Goal: Information Seeking & Learning: Learn about a topic

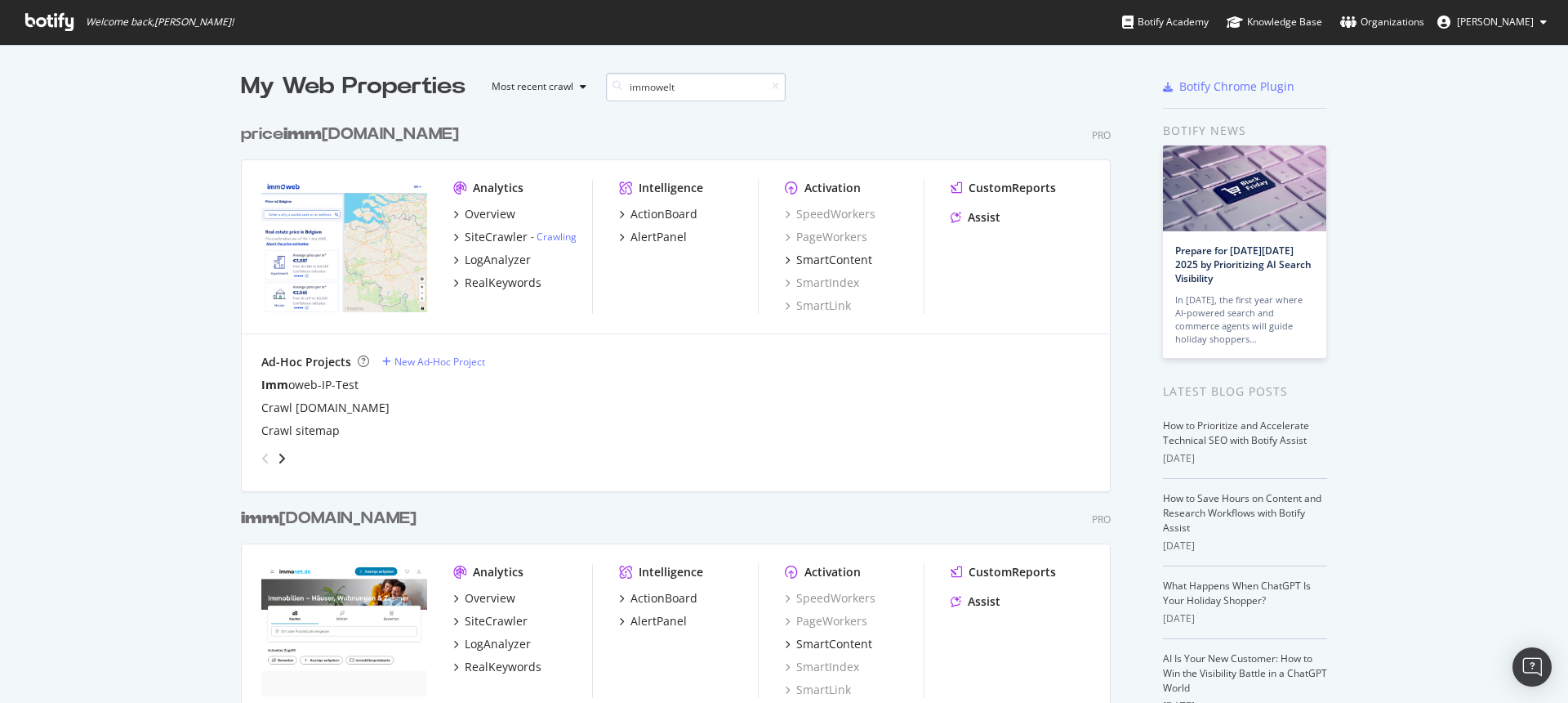
scroll to position [372, 870]
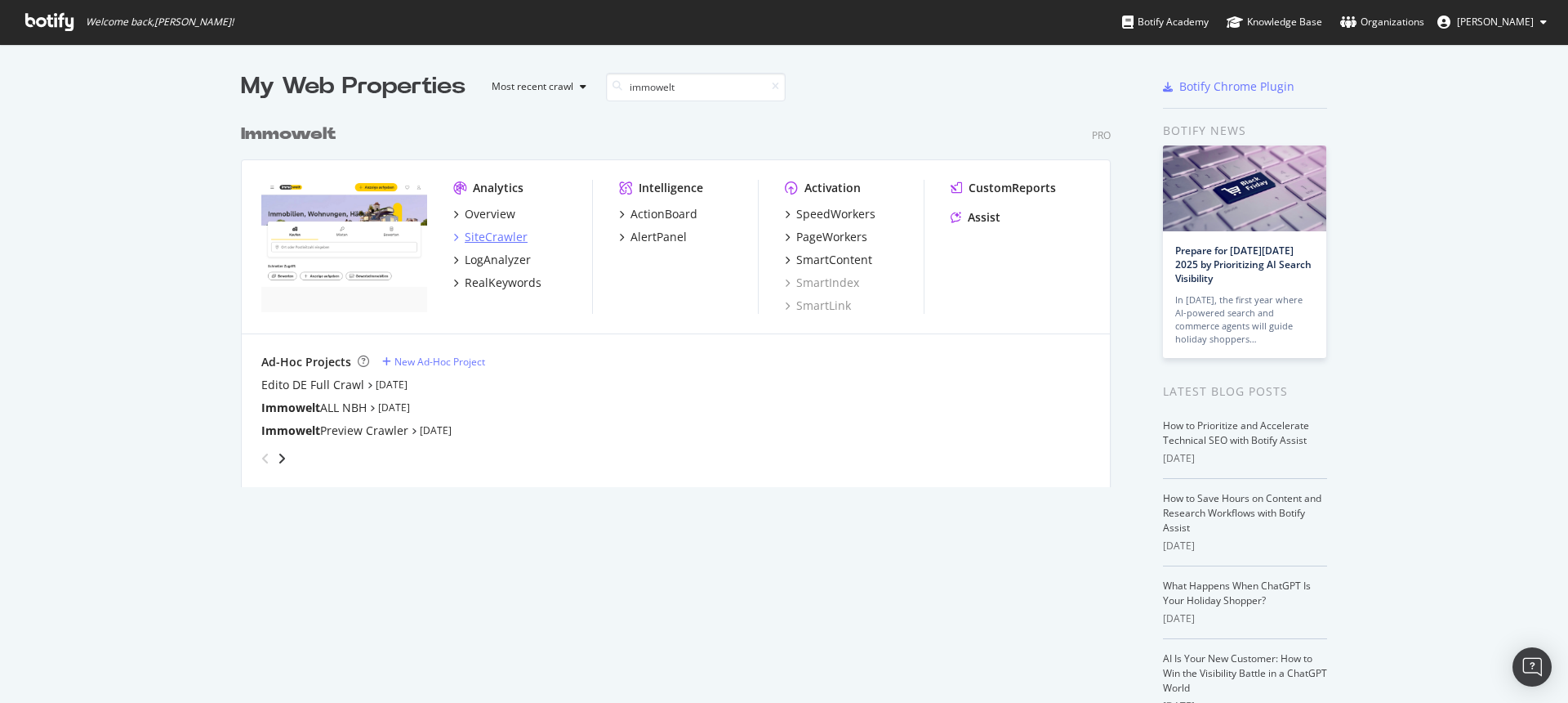
type input "immowelt"
click at [498, 237] on div "SiteCrawler" at bounding box center [497, 237] width 63 height 17
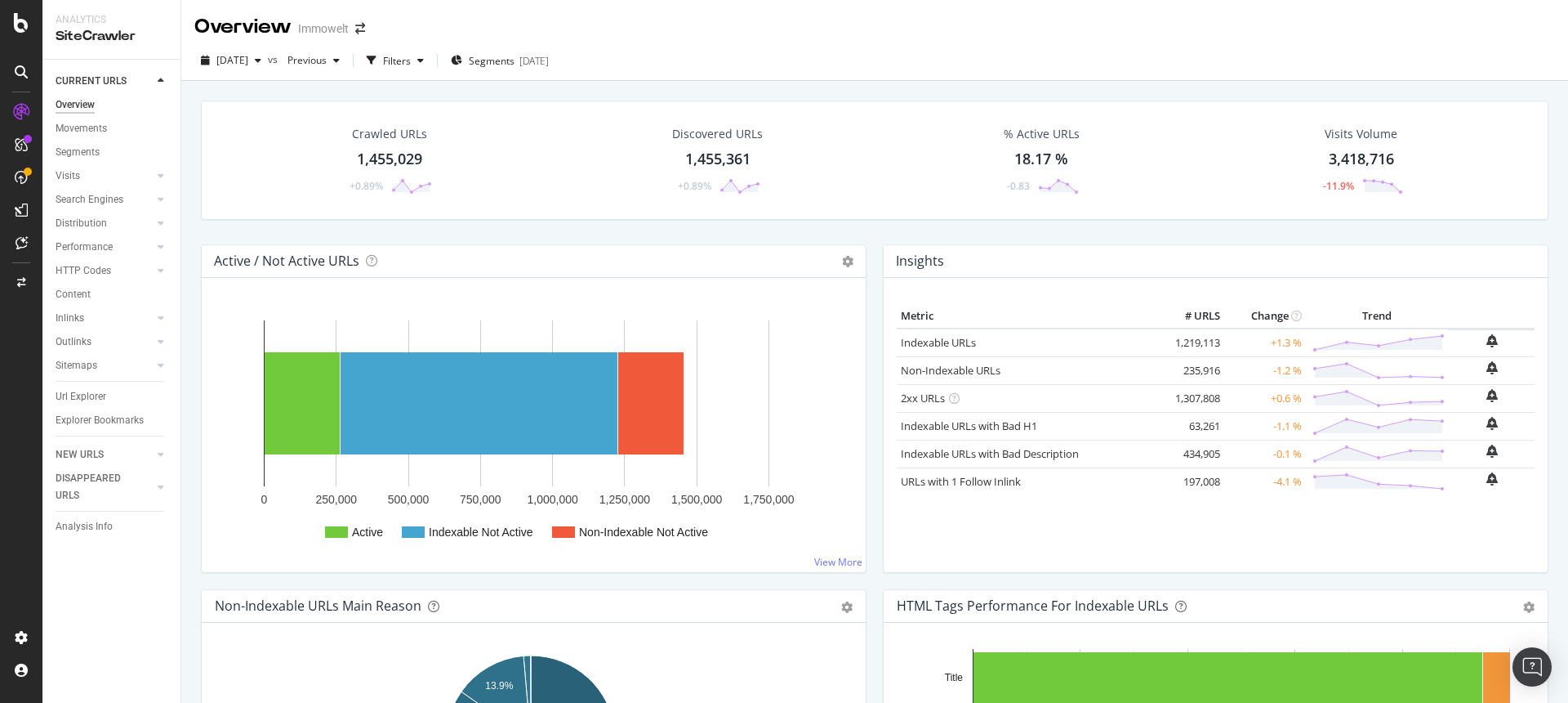
click at [407, 155] on div "1,455,029" at bounding box center [390, 160] width 66 height 22
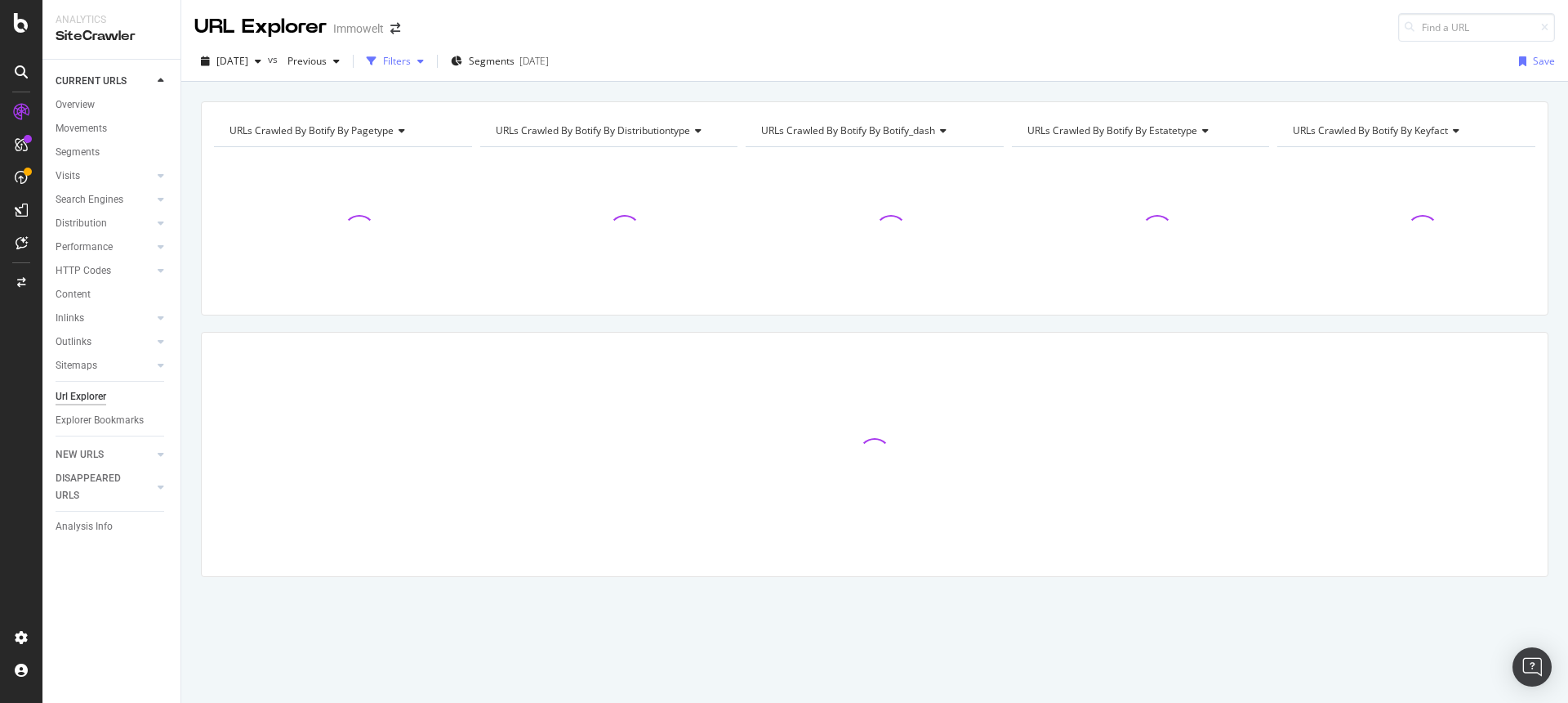
click at [411, 63] on div "Filters" at bounding box center [396, 61] width 27 height 14
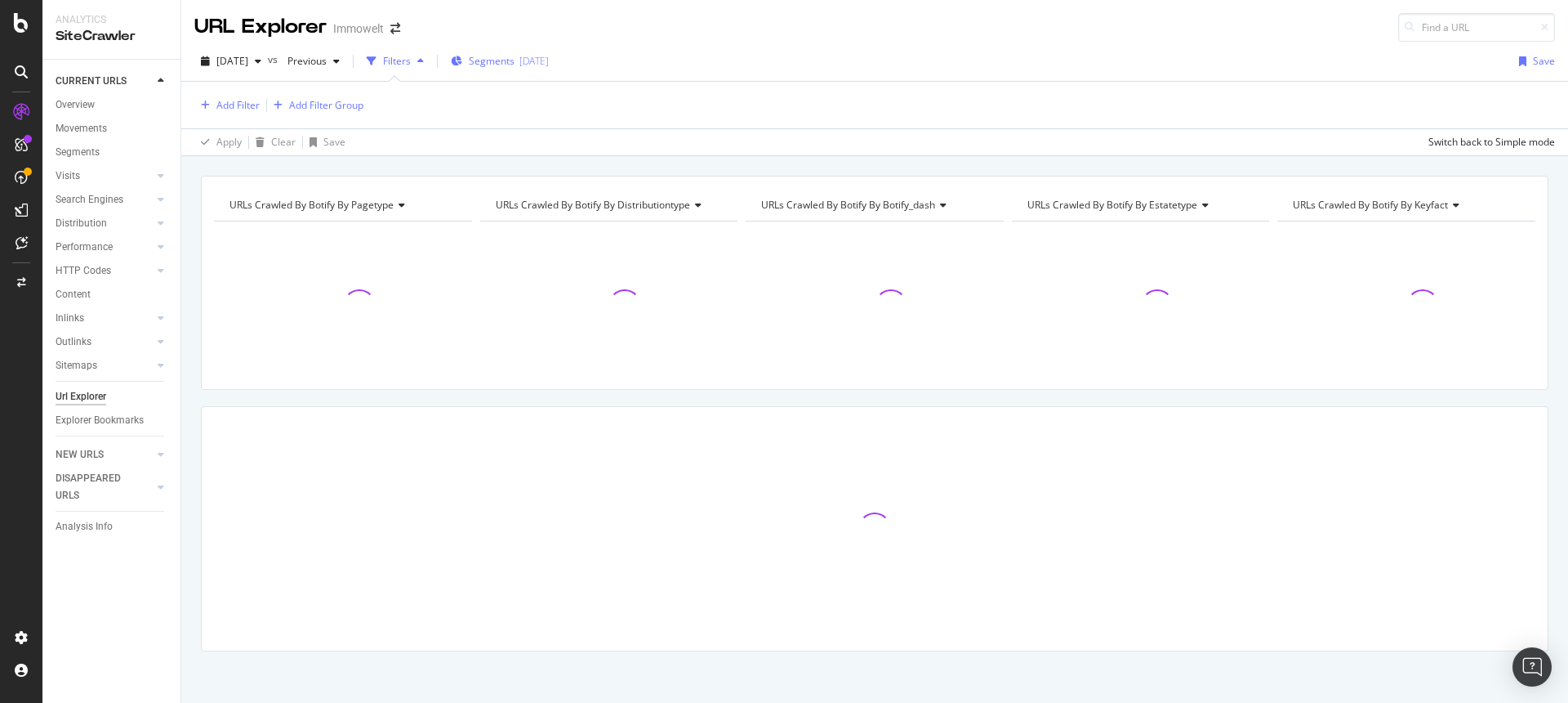
click at [549, 68] on div "[DATE]" at bounding box center [534, 61] width 29 height 14
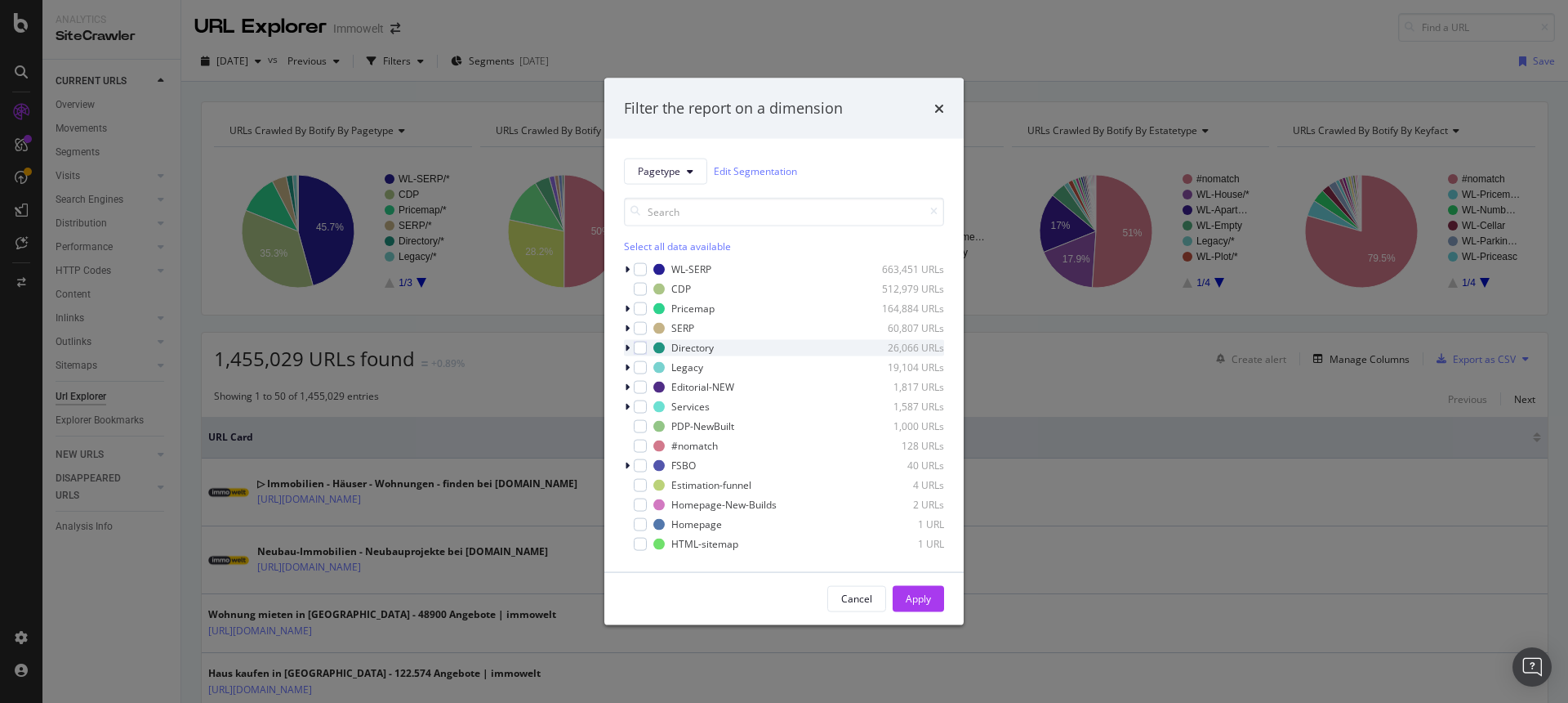
click at [626, 350] on icon "modal" at bounding box center [627, 348] width 5 height 10
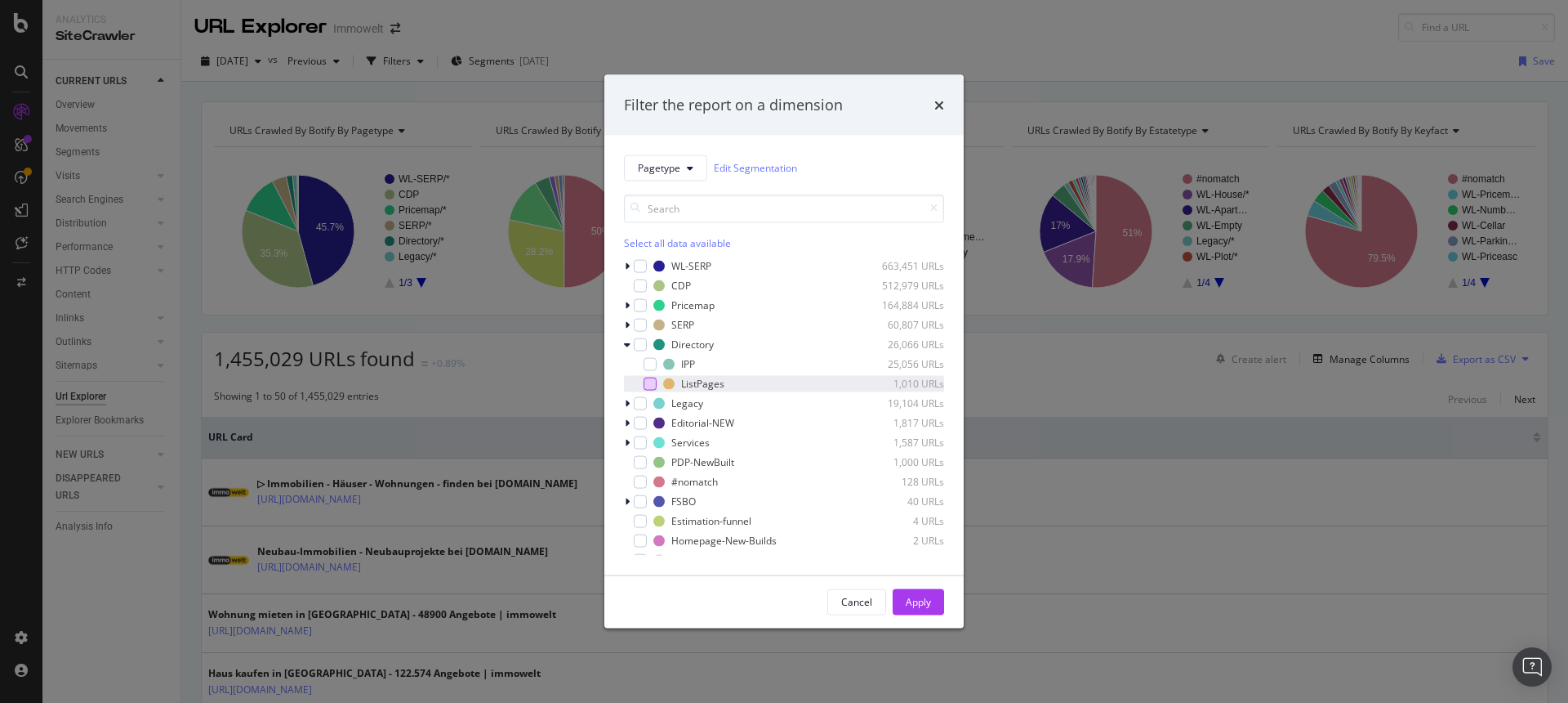
click at [653, 387] on div "modal" at bounding box center [650, 383] width 13 height 13
click at [925, 604] on div "Apply" at bounding box center [918, 602] width 26 height 14
